Goal: Transaction & Acquisition: Purchase product/service

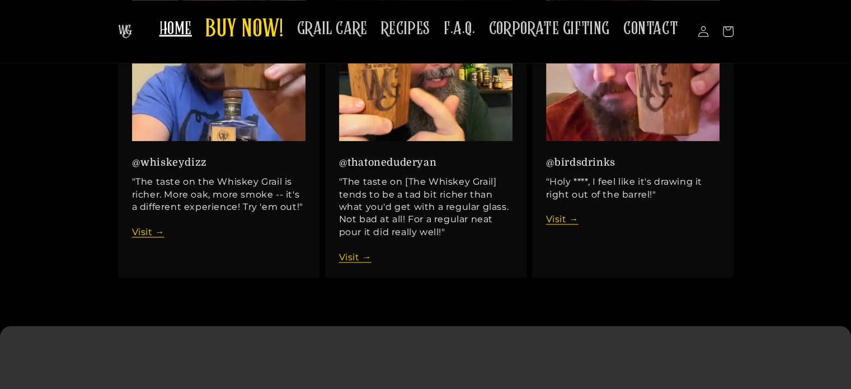
scroll to position [1399, 0]
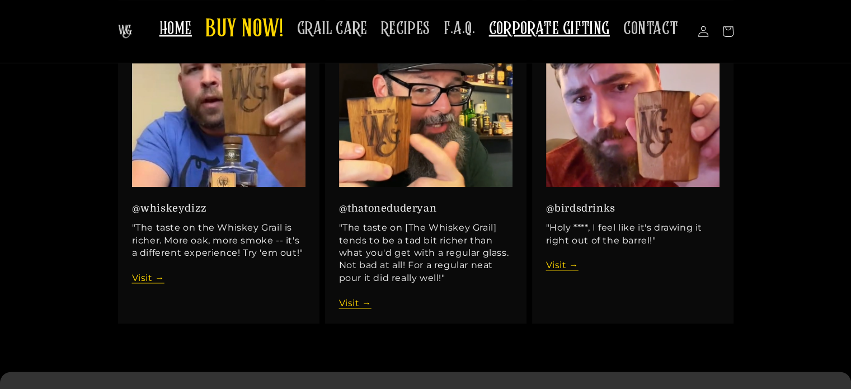
click at [527, 35] on span "CORPORATE GIFTING" at bounding box center [549, 29] width 121 height 22
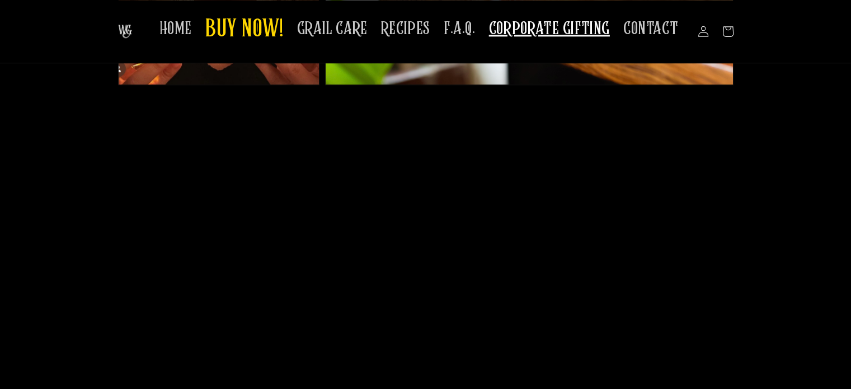
scroll to position [1175, 0]
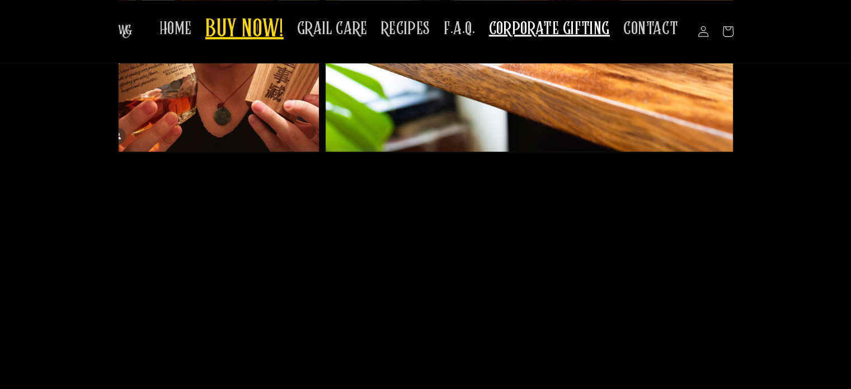
click at [261, 37] on span "BUY NOW!" at bounding box center [244, 30] width 78 height 31
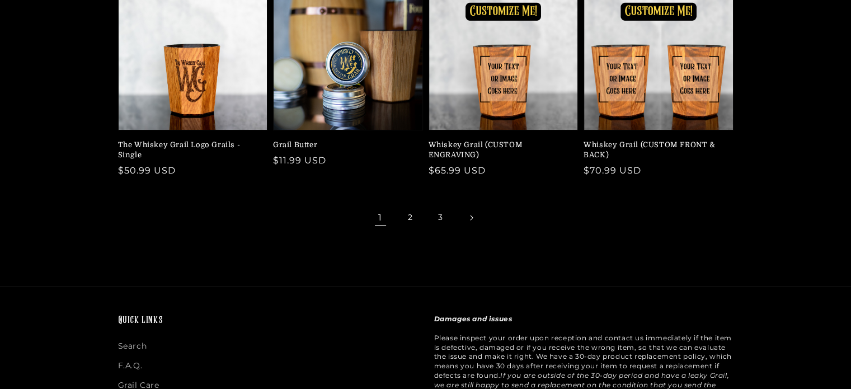
scroll to position [392, 0]
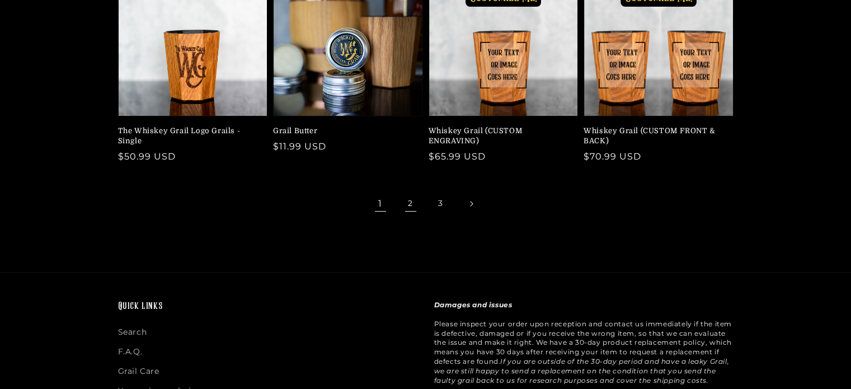
click at [405, 199] on link "2" at bounding box center [410, 203] width 25 height 25
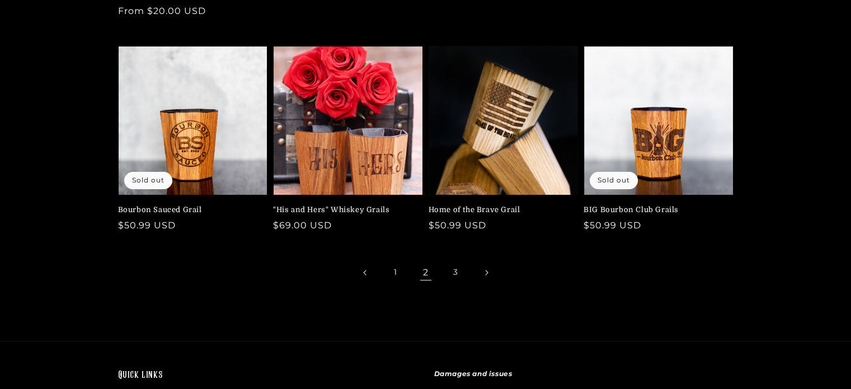
scroll to position [336, 0]
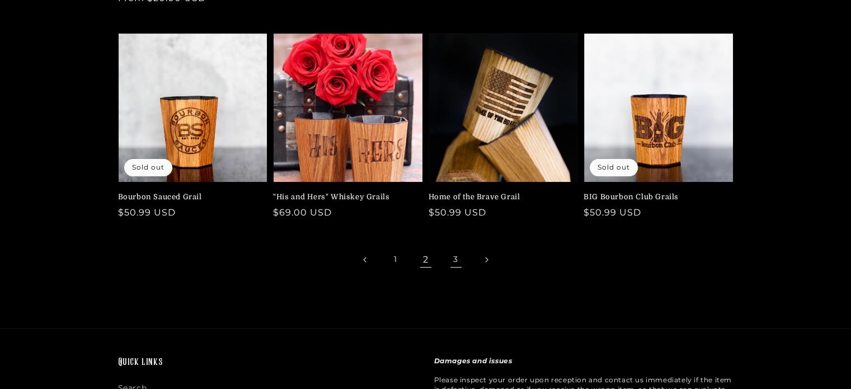
click at [455, 257] on link "3" at bounding box center [456, 259] width 25 height 25
